Goal: Task Accomplishment & Management: Manage account settings

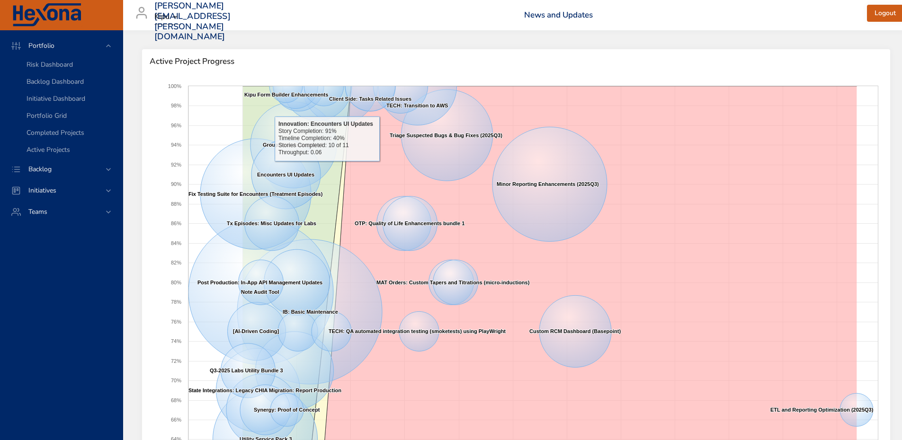
click at [66, 162] on div "Backlog" at bounding box center [61, 169] width 123 height 21
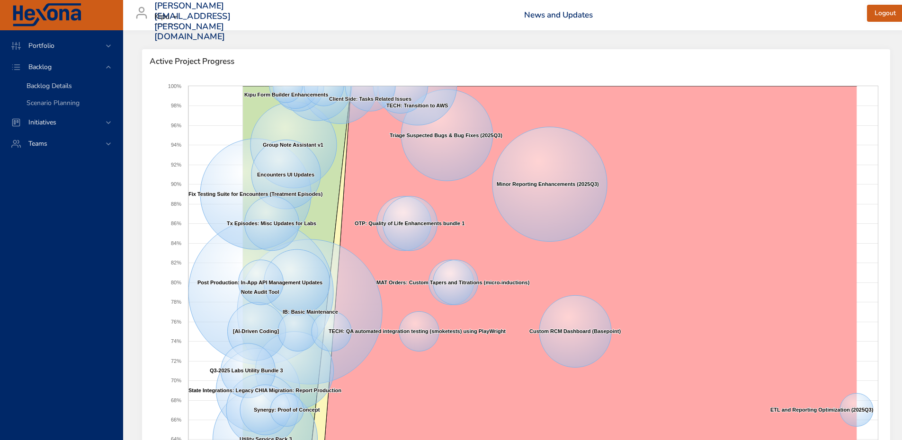
click at [53, 85] on span "Backlog Details" at bounding box center [49, 85] width 45 height 9
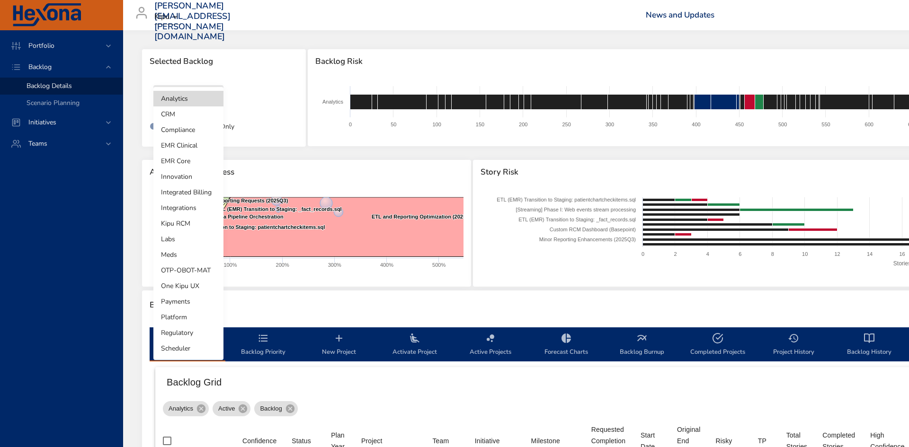
click at [207, 104] on body "Portfolio Backlog Backlog Details Scenario Planning Initiatives Teams [PERSON_N…" at bounding box center [454, 223] width 909 height 447
click at [191, 271] on li "OTP-OBOT-MAT" at bounding box center [188, 271] width 70 height 16
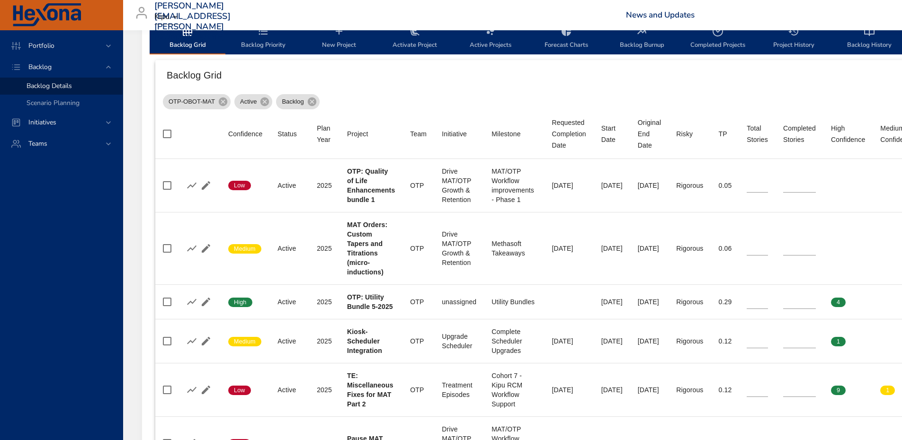
scroll to position [426, 0]
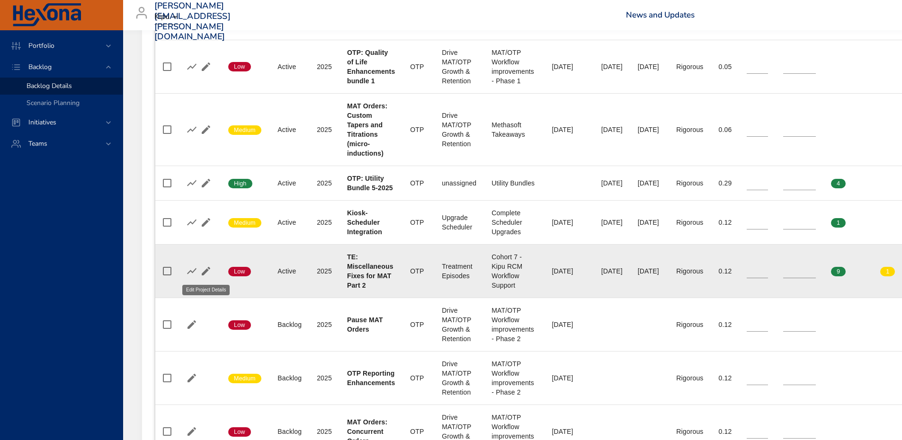
click at [205, 271] on icon "button" at bounding box center [206, 271] width 9 height 9
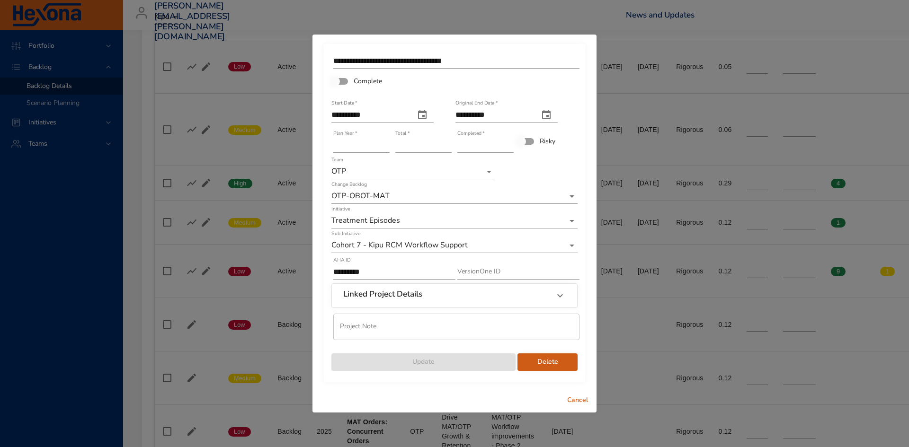
type input "*"
click at [448, 148] on input "*" at bounding box center [423, 145] width 56 height 15
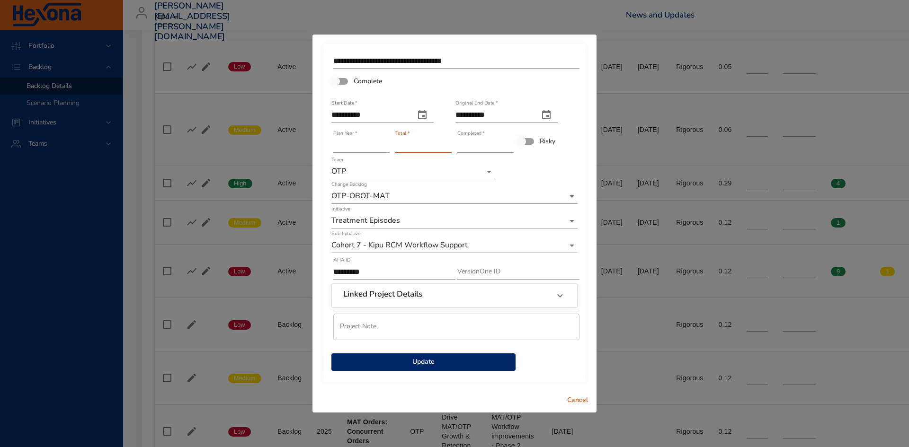
click at [443, 367] on span "Update" at bounding box center [423, 362] width 169 height 12
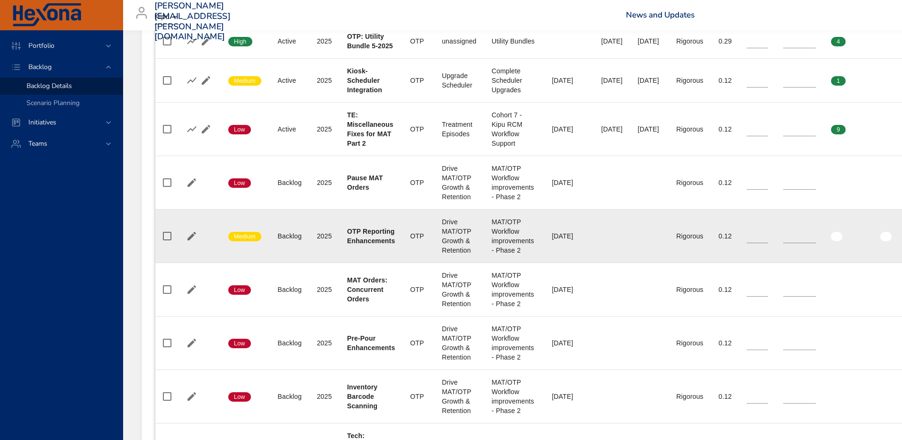
scroll to position [521, 0]
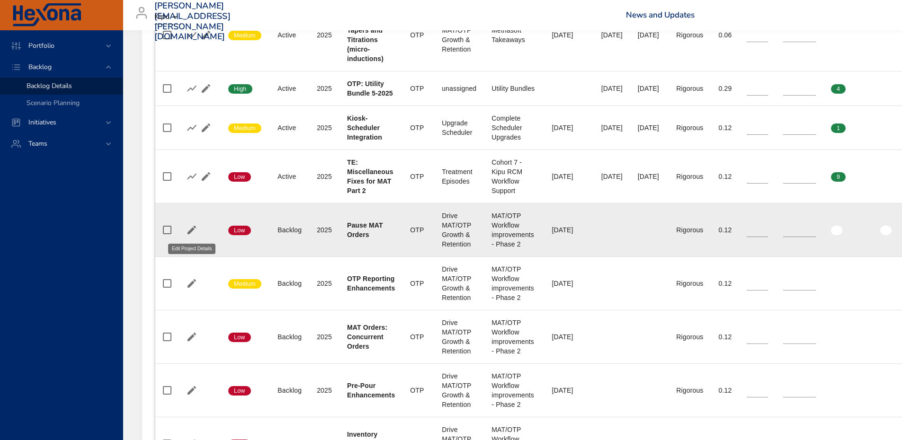
click at [189, 229] on icon "button" at bounding box center [191, 229] width 11 height 11
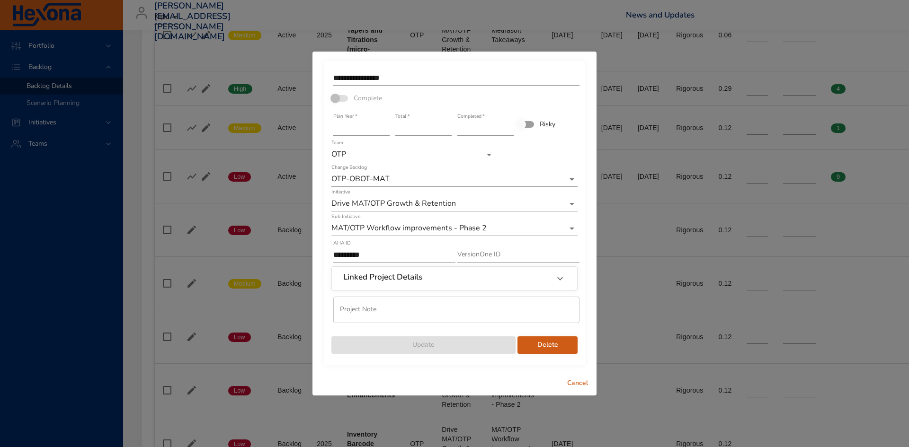
click at [584, 386] on span "Cancel" at bounding box center [577, 384] width 23 height 12
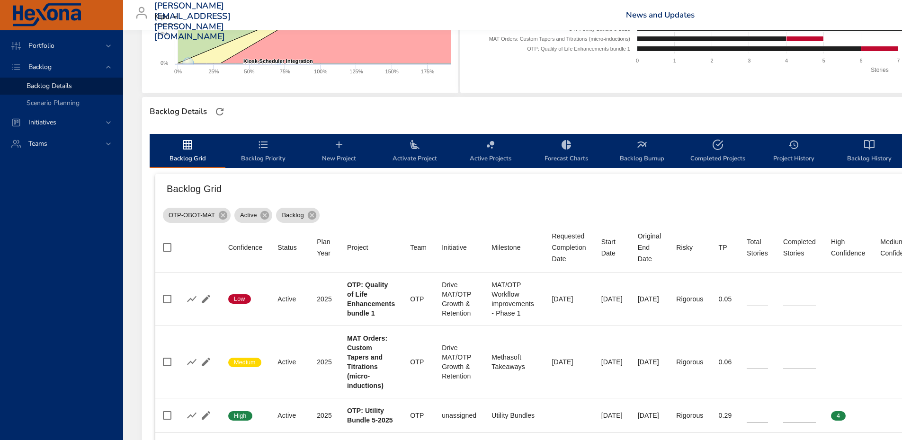
scroll to position [189, 0]
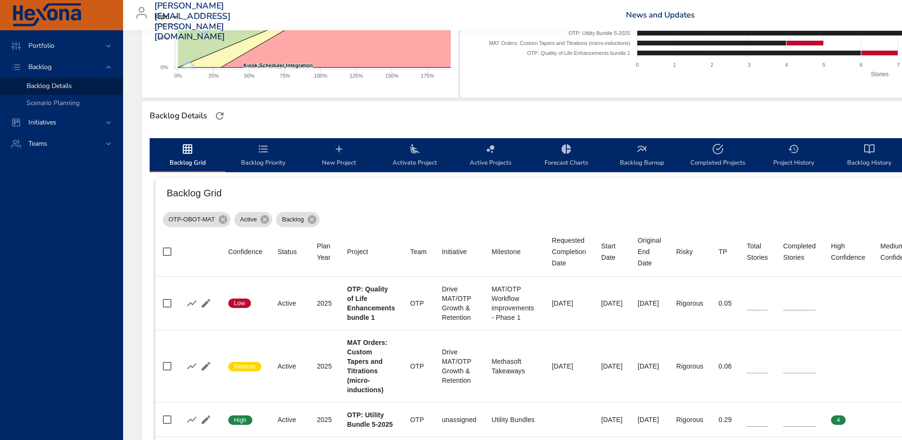
click at [414, 154] on icon "backlog-tab" at bounding box center [414, 148] width 11 height 11
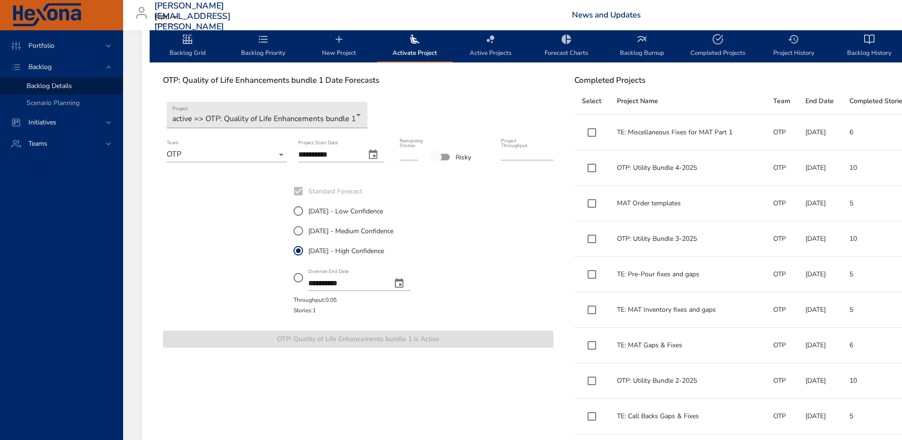
scroll to position [379, 0]
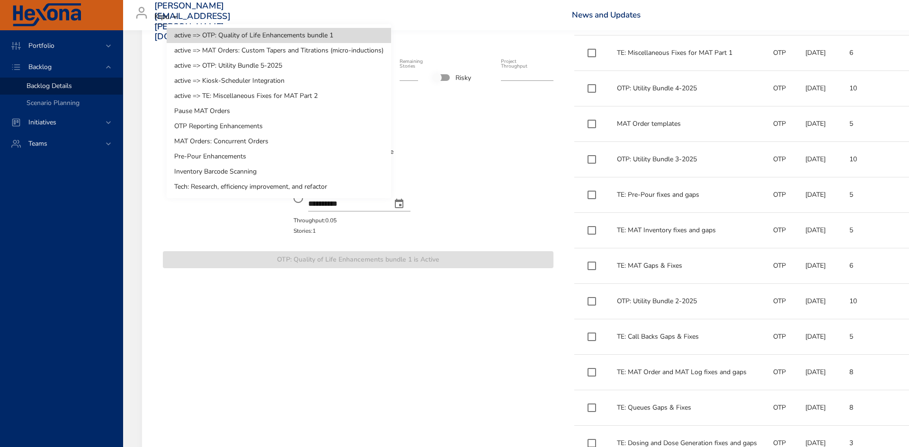
click at [229, 109] on li "Pause MAT Orders" at bounding box center [279, 111] width 224 height 15
type input "*"
type input "****"
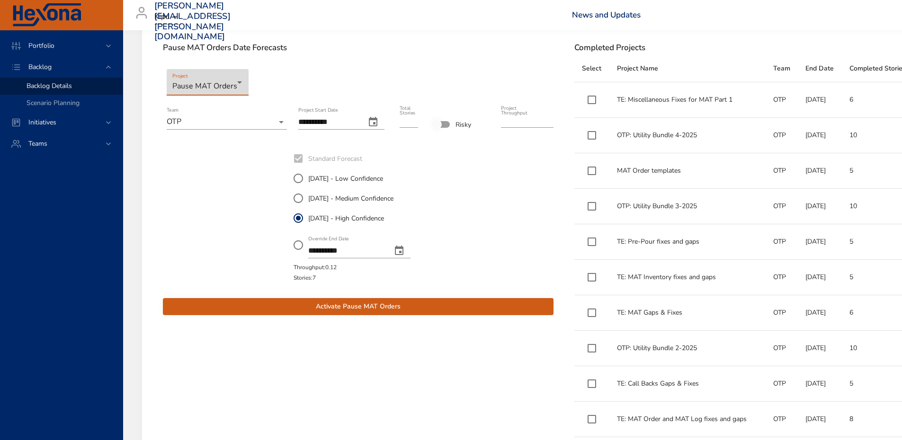
scroll to position [331, 0]
click at [351, 307] on span "Activate Pause MAT Orders" at bounding box center [357, 307] width 375 height 12
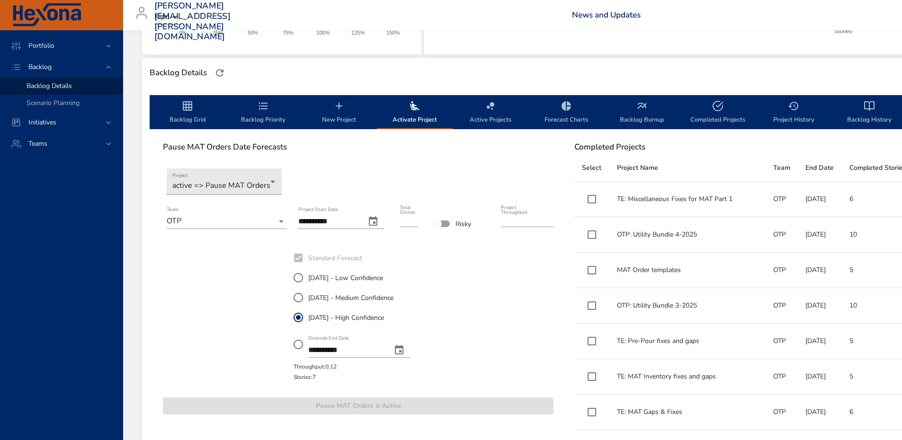
scroll to position [95, 0]
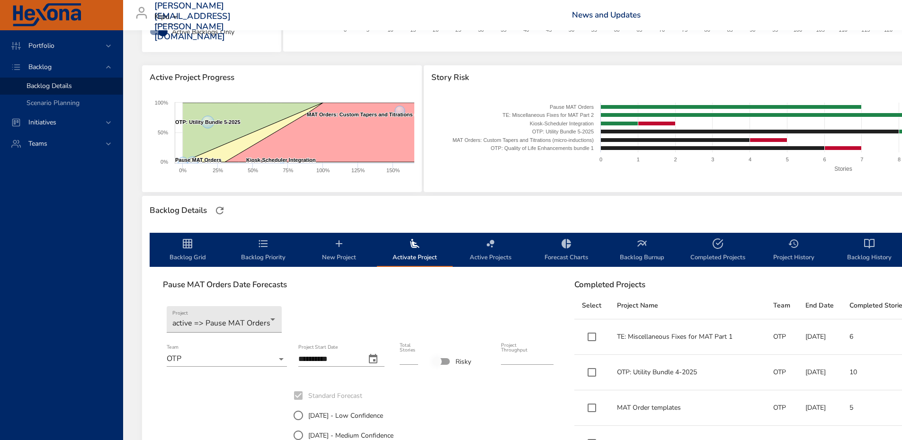
click at [177, 247] on span "Backlog Grid" at bounding box center [187, 250] width 64 height 25
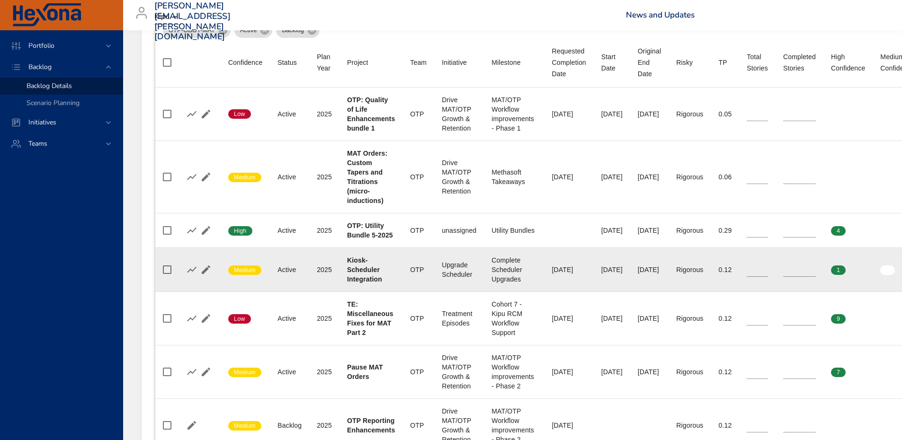
scroll to position [331, 0]
